Goal: Task Accomplishment & Management: Use online tool/utility

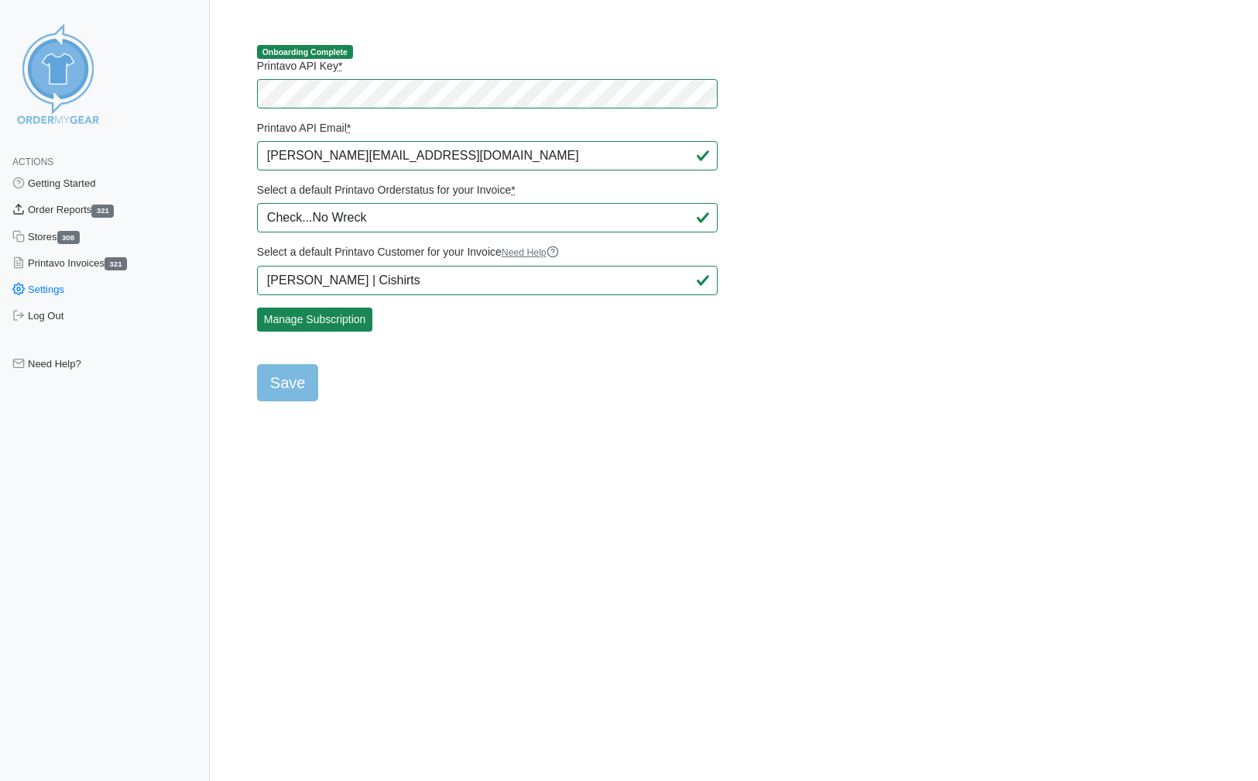
click at [54, 210] on link "Order Reports 321" at bounding box center [105, 210] width 210 height 26
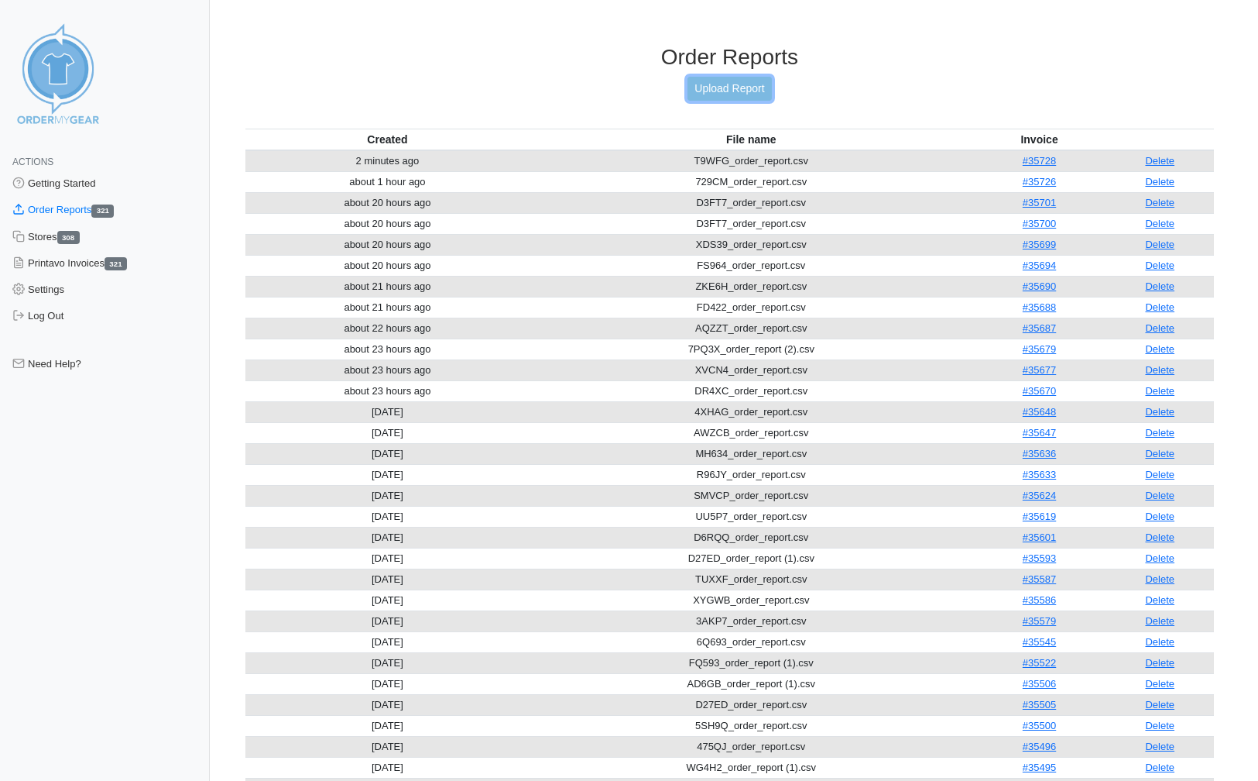
click at [747, 87] on link "Upload Report" at bounding box center [730, 89] width 84 height 24
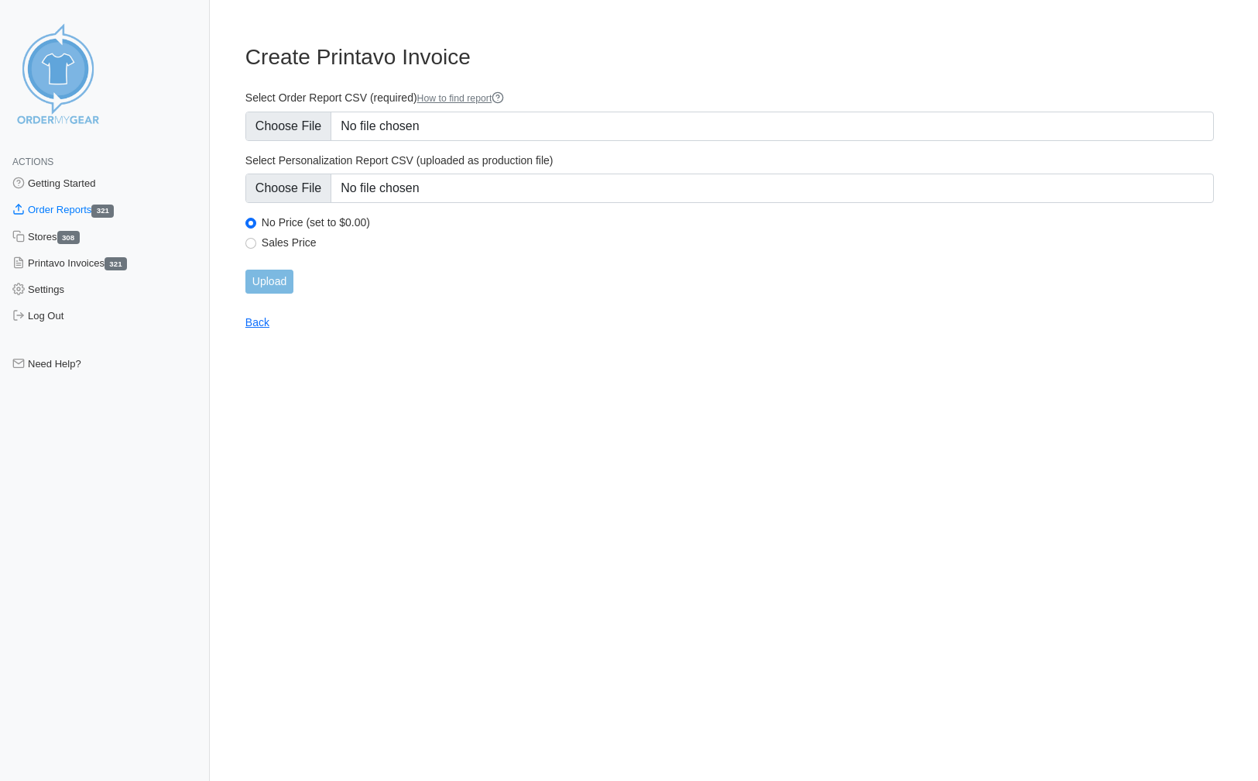
type input "C:\fakepath\HY38X_order_report.csv"
click at [264, 281] on input "Upload" at bounding box center [269, 281] width 48 height 24
